Goal: Task Accomplishment & Management: Complete application form

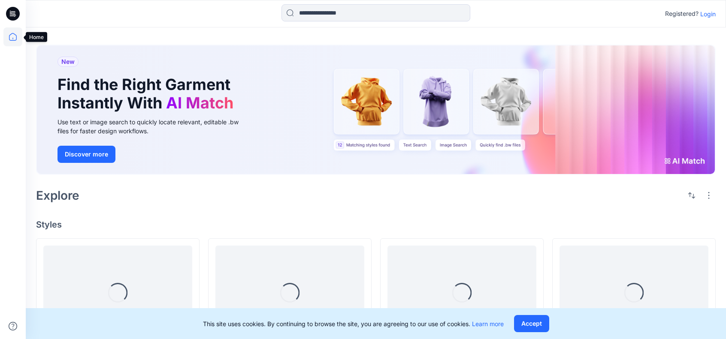
click at [12, 41] on icon at bounding box center [13, 37] width 8 height 8
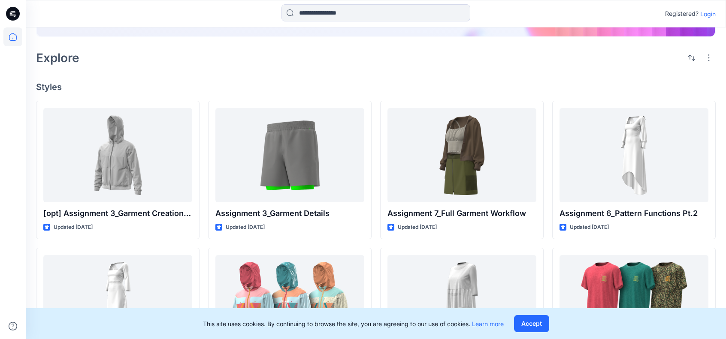
scroll to position [43, 0]
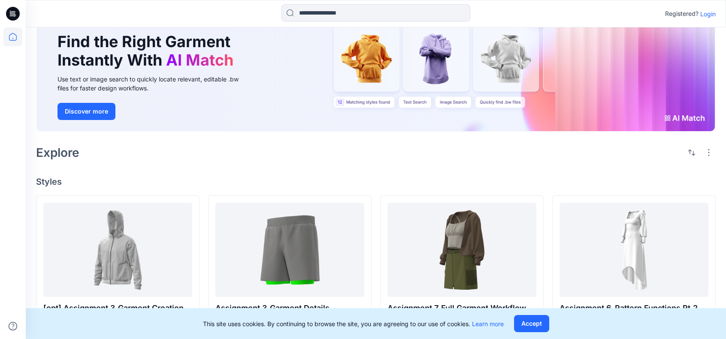
click at [15, 9] on icon at bounding box center [13, 14] width 14 height 14
click at [13, 15] on icon at bounding box center [14, 15] width 3 height 0
click at [13, 39] on icon at bounding box center [12, 36] width 19 height 19
click at [6, 39] on icon at bounding box center [12, 36] width 19 height 19
click at [707, 13] on p "Login" at bounding box center [707, 13] width 15 height 9
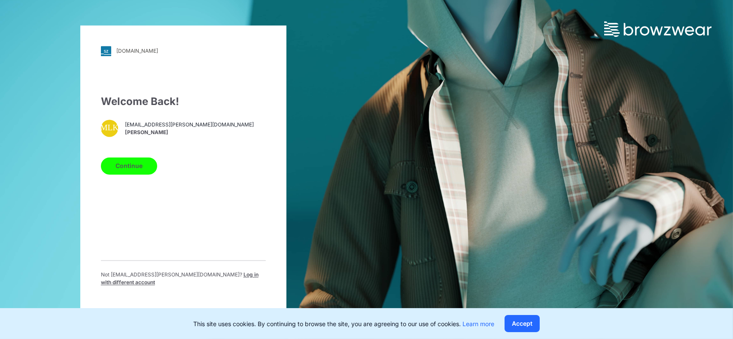
click at [139, 169] on button "Continue" at bounding box center [129, 165] width 56 height 17
